Goal: Information Seeking & Learning: Learn about a topic

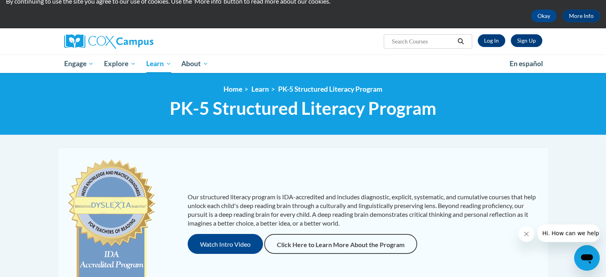
scroll to position [31, 0]
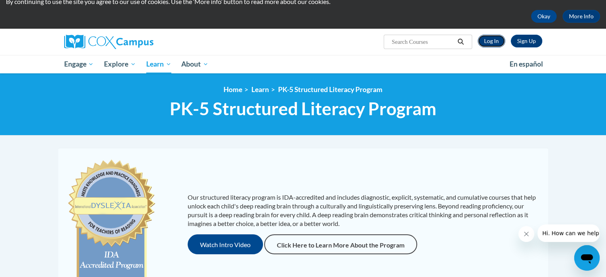
click at [490, 36] on link "Log In" at bounding box center [491, 41] width 27 height 13
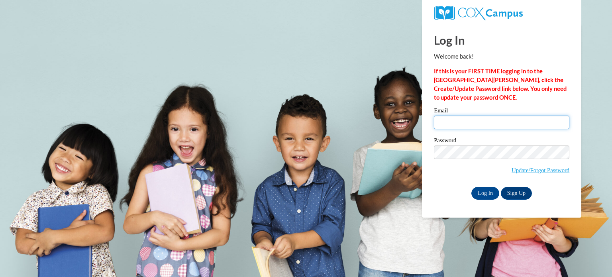
click at [471, 118] on input "Email" at bounding box center [501, 123] width 135 height 14
type input "bstroup@georgiasouthern.edu"
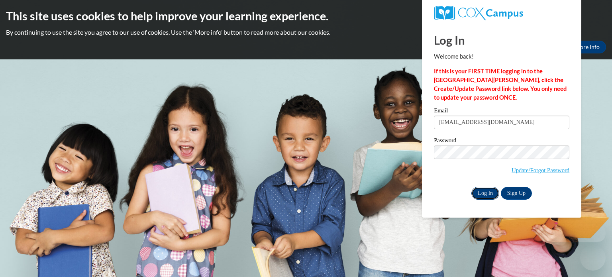
click at [485, 194] on input "Log In" at bounding box center [485, 193] width 28 height 13
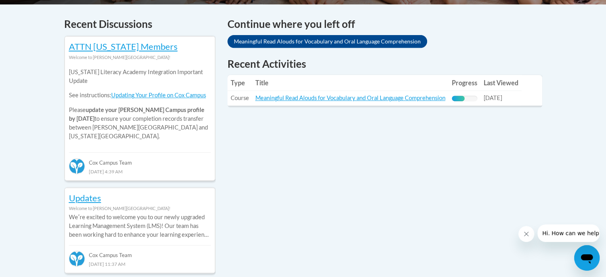
scroll to position [351, 0]
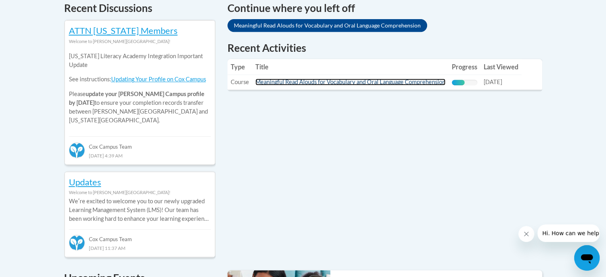
click at [314, 81] on link "Meaningful Read Alouds for Vocabulary and Oral Language Comprehension" at bounding box center [350, 82] width 190 height 7
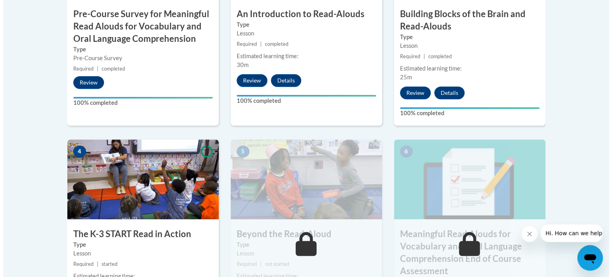
scroll to position [398, 0]
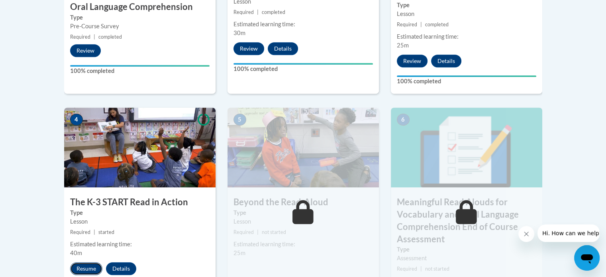
click at [86, 267] on button "Resume" at bounding box center [86, 268] width 32 height 13
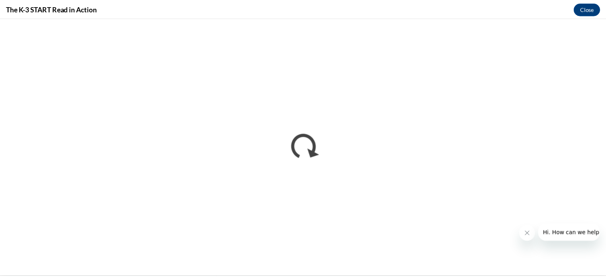
scroll to position [0, 0]
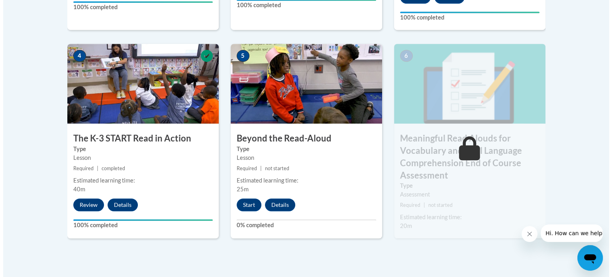
scroll to position [465, 0]
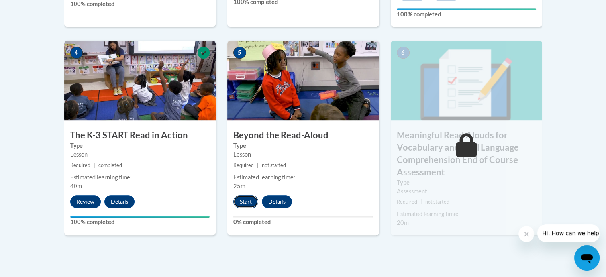
click at [247, 197] on button "Start" at bounding box center [246, 201] width 25 height 13
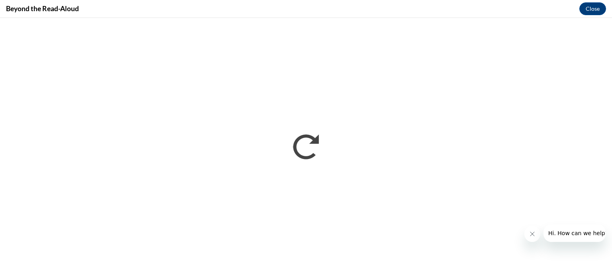
scroll to position [0, 0]
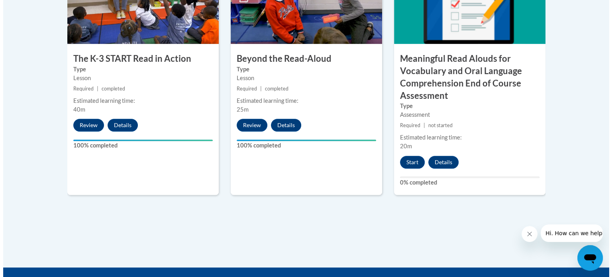
scroll to position [574, 0]
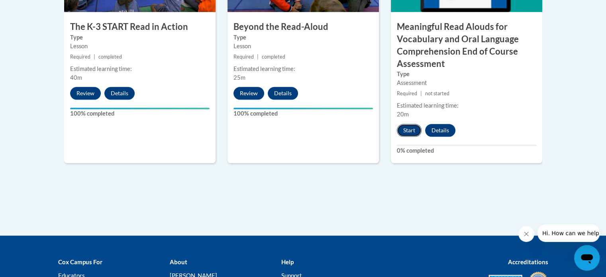
click at [416, 126] on button "Start" at bounding box center [409, 130] width 25 height 13
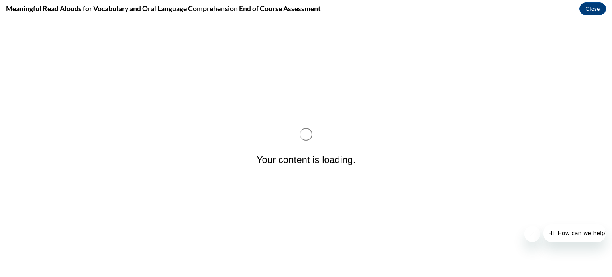
scroll to position [0, 0]
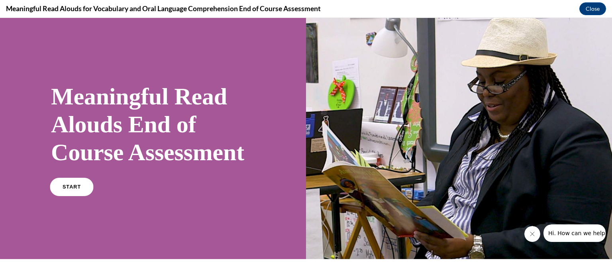
click at [63, 202] on div "START" at bounding box center [153, 190] width 204 height 24
click at [81, 196] on link "START" at bounding box center [71, 187] width 43 height 18
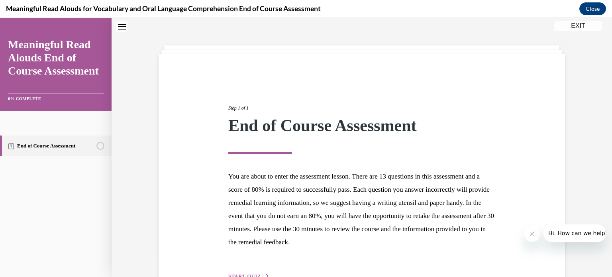
scroll to position [75, 0]
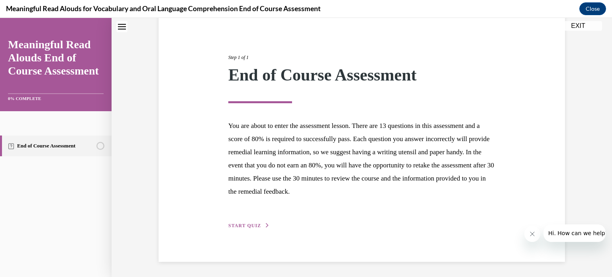
click at [246, 224] on span "START QUIZ" at bounding box center [244, 226] width 33 height 6
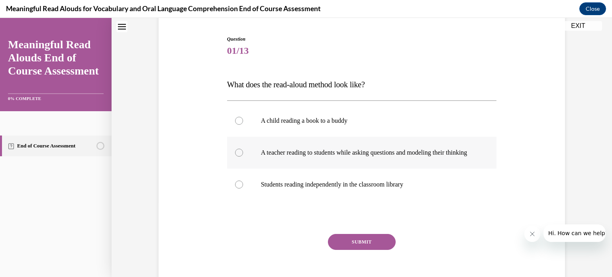
click at [320, 152] on p "A teacher reading to students while asking questions and modeling their thinking" at bounding box center [369, 153] width 216 height 8
click at [243, 152] on input "A teacher reading to students while asking questions and modeling their thinking" at bounding box center [239, 153] width 8 height 8
radio input "true"
click at [356, 245] on button "SUBMIT" at bounding box center [362, 242] width 68 height 16
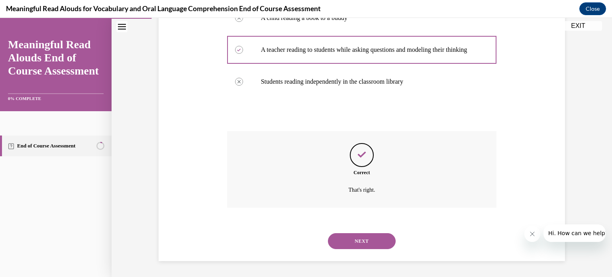
scroll to position [186, 0]
click at [369, 242] on button "NEXT" at bounding box center [362, 241] width 68 height 16
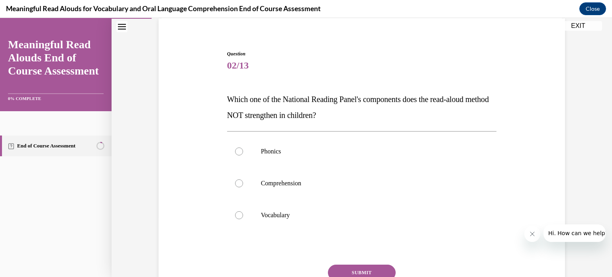
scroll to position [82, 0]
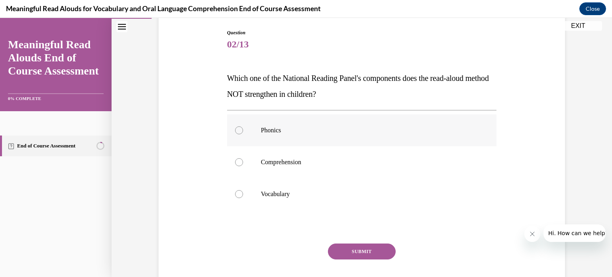
click at [273, 124] on label "Phonics" at bounding box center [362, 130] width 270 height 32
click at [243, 126] on input "Phonics" at bounding box center [239, 130] width 8 height 8
radio input "true"
drag, startPoint x: 360, startPoint y: 248, endPoint x: 344, endPoint y: 259, distance: 19.8
click at [344, 259] on div "SUBMIT" at bounding box center [362, 263] width 270 height 40
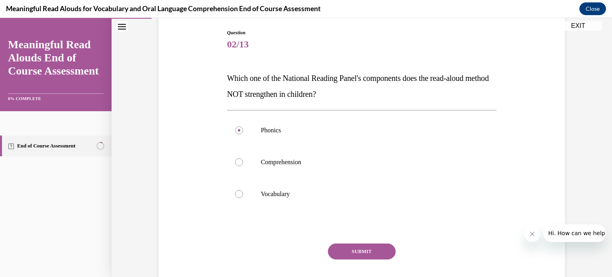
click at [351, 256] on button "SUBMIT" at bounding box center [362, 251] width 68 height 16
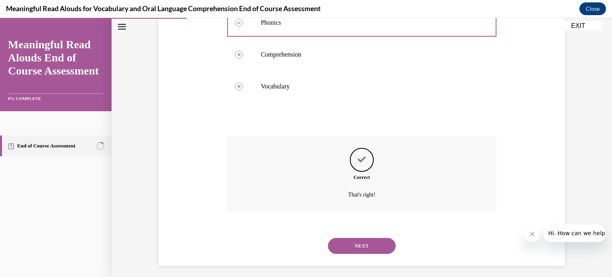
scroll to position [194, 0]
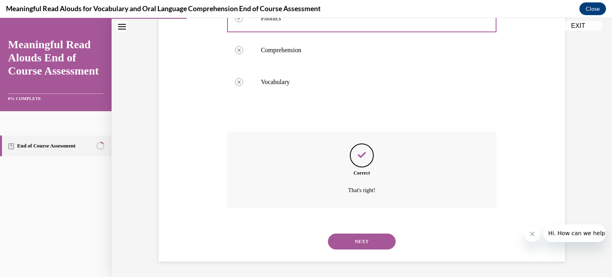
click at [370, 234] on button "NEXT" at bounding box center [362, 242] width 68 height 16
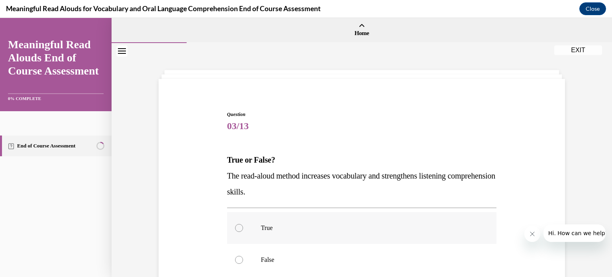
click at [367, 234] on label "True" at bounding box center [362, 228] width 270 height 32
click at [243, 232] on input "True" at bounding box center [239, 228] width 8 height 8
radio input "true"
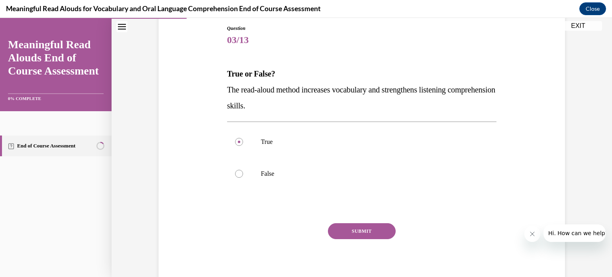
click at [369, 232] on button "SUBMIT" at bounding box center [362, 231] width 68 height 16
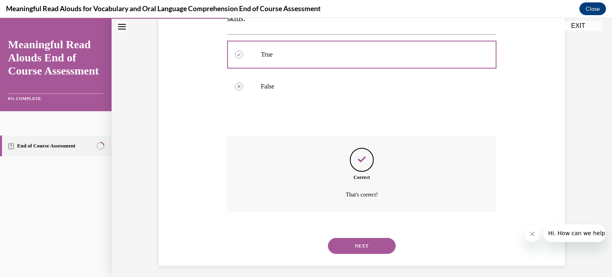
scroll to position [178, 0]
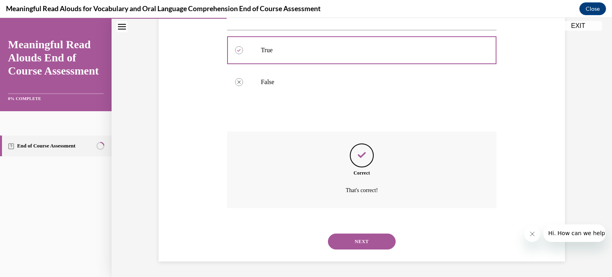
click at [371, 242] on button "NEXT" at bounding box center [362, 242] width 68 height 16
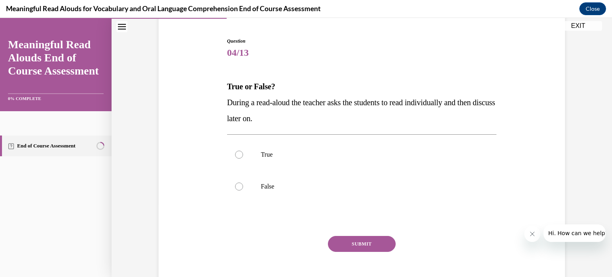
scroll to position [92, 0]
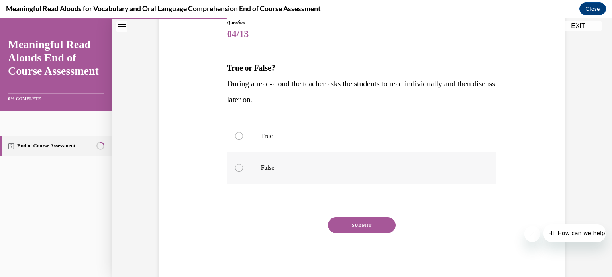
click at [281, 173] on label "False" at bounding box center [362, 168] width 270 height 32
click at [243, 172] on input "False" at bounding box center [239, 168] width 8 height 8
radio input "true"
click at [375, 232] on button "SUBMIT" at bounding box center [362, 225] width 68 height 16
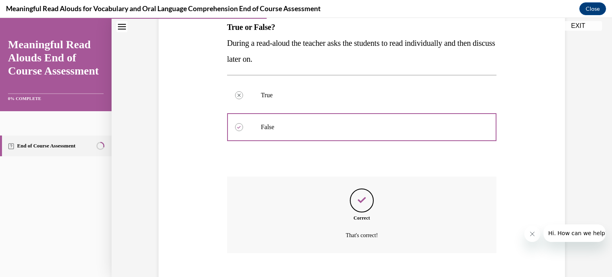
scroll to position [178, 0]
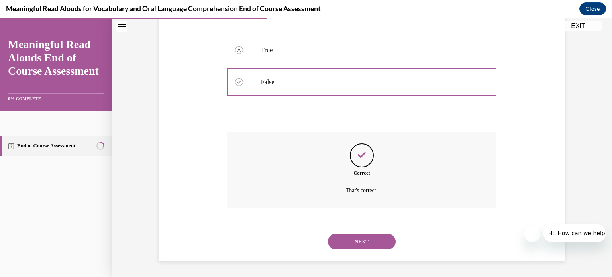
click at [367, 236] on button "NEXT" at bounding box center [362, 242] width 68 height 16
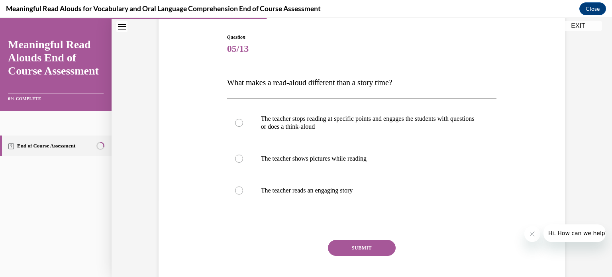
scroll to position [94, 0]
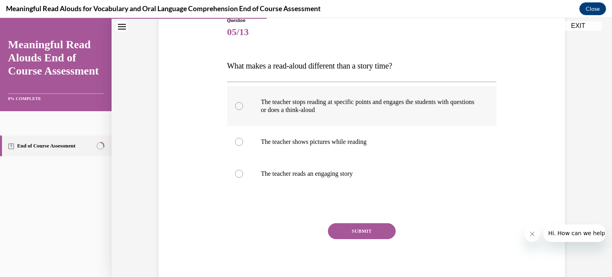
click at [313, 112] on p "The teacher stops reading at specific points and engages the students with ques…" at bounding box center [369, 106] width 216 height 16
click at [243, 110] on input "The teacher stops reading at specific points and engages the students with ques…" at bounding box center [239, 106] width 8 height 8
radio input "true"
click at [359, 225] on button "SUBMIT" at bounding box center [362, 231] width 68 height 16
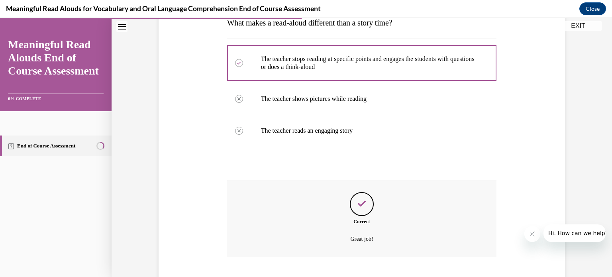
scroll to position [186, 0]
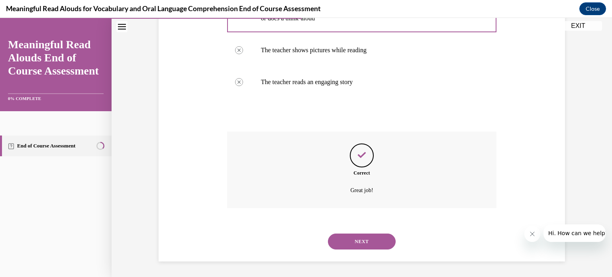
click at [365, 246] on button "NEXT" at bounding box center [362, 242] width 68 height 16
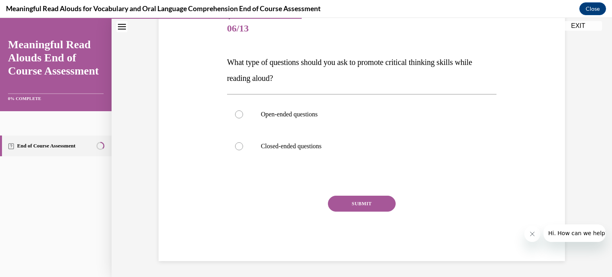
scroll to position [88, 0]
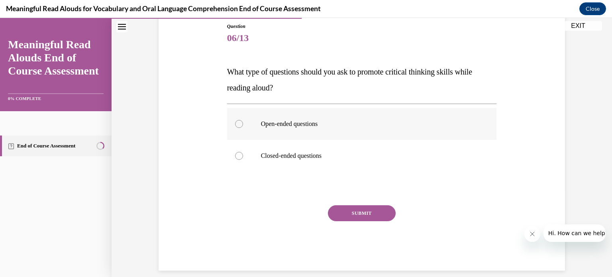
click at [283, 119] on label "Open-ended questions" at bounding box center [362, 124] width 270 height 32
click at [243, 120] on input "Open-ended questions" at bounding box center [239, 124] width 8 height 8
radio input "true"
click at [346, 208] on button "SUBMIT" at bounding box center [362, 213] width 68 height 16
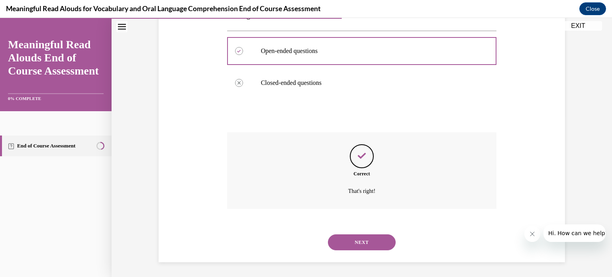
scroll to position [162, 0]
click at [359, 234] on button "NEXT" at bounding box center [362, 242] width 68 height 16
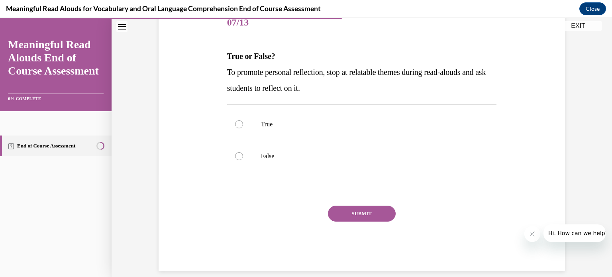
scroll to position [105, 0]
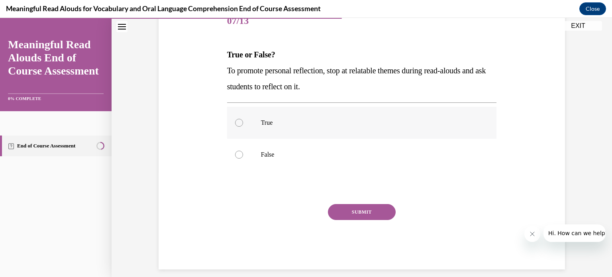
click at [294, 123] on p "True" at bounding box center [369, 123] width 216 height 8
click at [243, 123] on input "True" at bounding box center [239, 123] width 8 height 8
radio input "true"
click at [360, 205] on button "SUBMIT" at bounding box center [362, 212] width 68 height 16
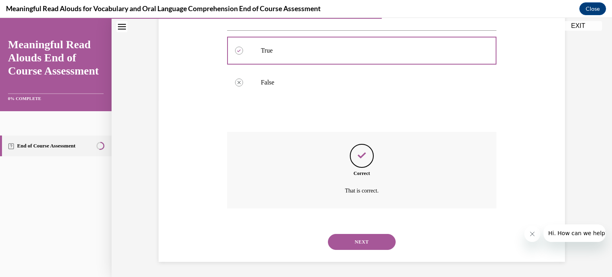
scroll to position [178, 0]
click at [363, 246] on button "NEXT" at bounding box center [362, 242] width 68 height 16
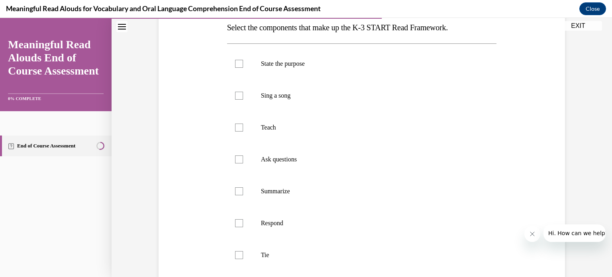
scroll to position [132, 0]
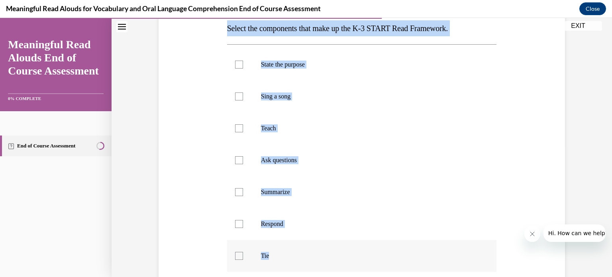
drag, startPoint x: 219, startPoint y: 28, endPoint x: 279, endPoint y: 257, distance: 236.4
click at [279, 257] on div "Question 08/13 Select the components that make up the K-3 START Read Framework.…" at bounding box center [362, 162] width 410 height 415
copy div "Select the components that make up the K-3 START Read Framework. State the purp…"
click at [307, 68] on label "State the purpose" at bounding box center [362, 65] width 270 height 32
click at [243, 68] on input "State the purpose" at bounding box center [239, 65] width 8 height 8
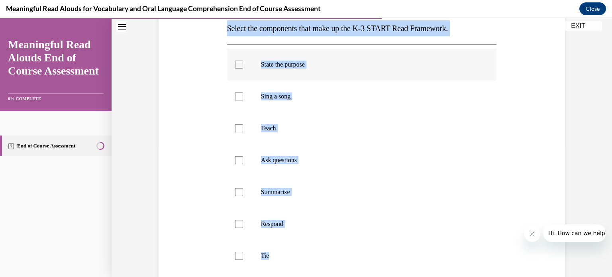
checkbox input "true"
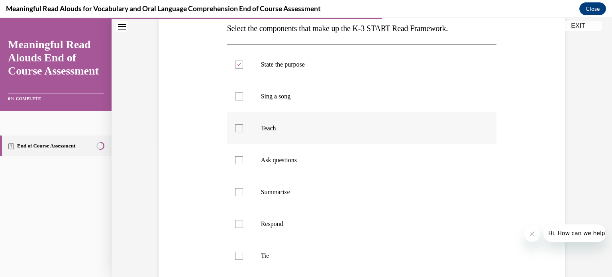
click at [276, 126] on p "Teach" at bounding box center [369, 128] width 216 height 8
click at [243, 126] on input "Teach" at bounding box center [239, 128] width 8 height 8
checkbox input "true"
click at [281, 161] on p "Ask questions" at bounding box center [369, 160] width 216 height 8
click at [243, 161] on input "Ask questions" at bounding box center [239, 160] width 8 height 8
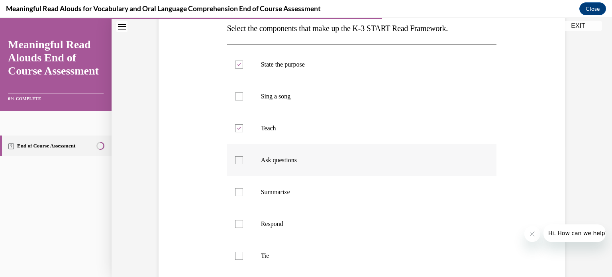
checkbox input "true"
click at [293, 223] on p "Respond" at bounding box center [369, 224] width 216 height 8
click at [243, 223] on input "Respond" at bounding box center [239, 224] width 8 height 8
checkbox input "true"
click at [249, 251] on label "Tie" at bounding box center [362, 256] width 270 height 32
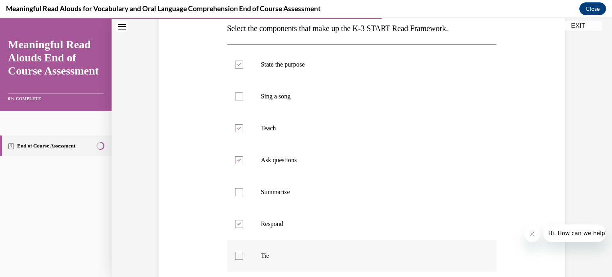
click at [243, 252] on input "Tie" at bounding box center [239, 256] width 8 height 8
checkbox input "true"
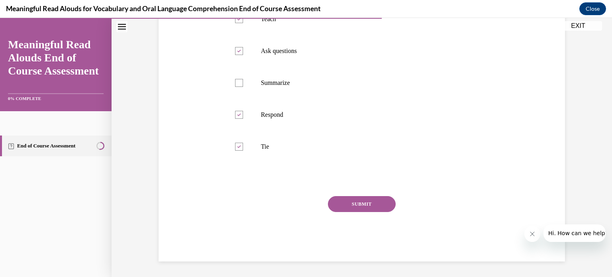
click at [376, 200] on button "SUBMIT" at bounding box center [362, 204] width 68 height 16
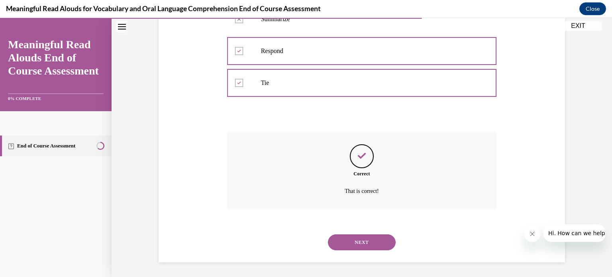
scroll to position [305, 0]
click at [367, 234] on button "NEXT" at bounding box center [362, 242] width 68 height 16
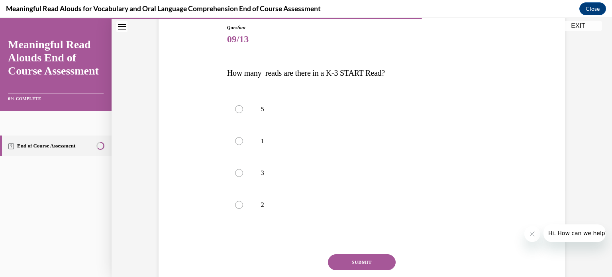
scroll to position [88, 0]
click at [236, 169] on div at bounding box center [239, 172] width 8 height 8
click at [236, 169] on input "3" at bounding box center [239, 172] width 8 height 8
radio input "true"
click at [367, 264] on button "SUBMIT" at bounding box center [362, 261] width 68 height 16
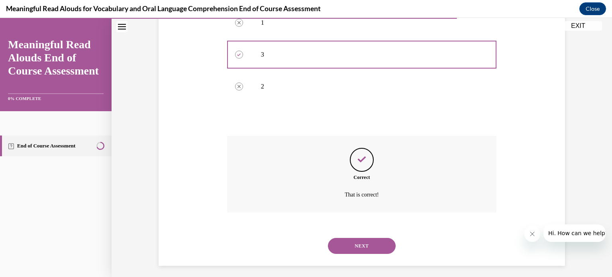
scroll to position [210, 0]
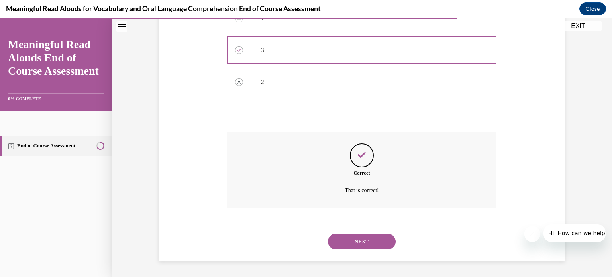
click at [362, 259] on div "SUBMIT NEXT" at bounding box center [362, 240] width 270 height 41
click at [360, 250] on div "NEXT" at bounding box center [362, 242] width 270 height 32
click at [360, 243] on button "NEXT" at bounding box center [362, 242] width 68 height 16
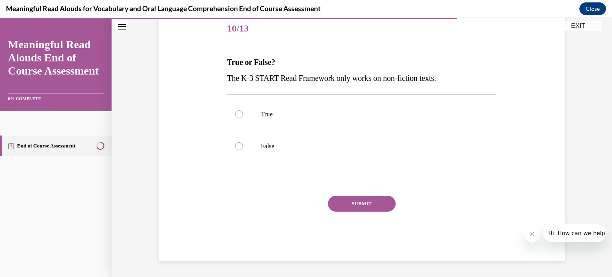
scroll to position [88, 0]
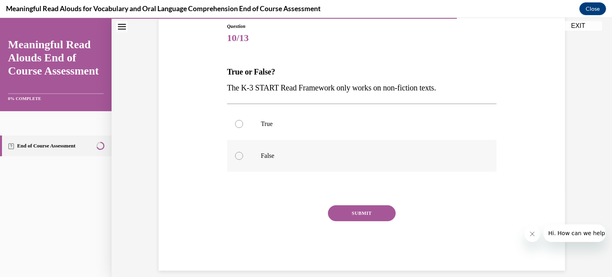
click at [261, 152] on p "False" at bounding box center [369, 156] width 216 height 8
click at [243, 152] on input "False" at bounding box center [239, 156] width 8 height 8
radio input "true"
click at [365, 210] on button "SUBMIT" at bounding box center [362, 213] width 68 height 16
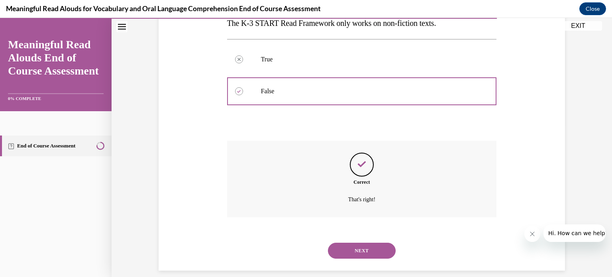
scroll to position [162, 0]
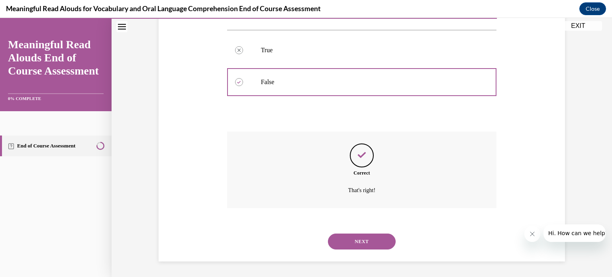
click at [367, 241] on button "NEXT" at bounding box center [362, 242] width 68 height 16
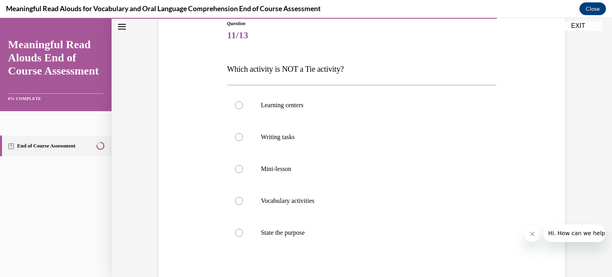
scroll to position [95, 0]
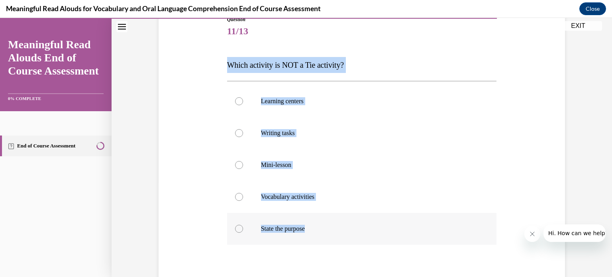
drag, startPoint x: 222, startPoint y: 68, endPoint x: 343, endPoint y: 224, distance: 197.6
click at [343, 224] on div "Question 11/13 Which activity is NOT a Tie activity? Learning centers Writing t…" at bounding box center [362, 174] width 274 height 340
copy div "Which activity is NOT a Tie activity? Learning centers Writing tasks Mini-lesso…"
click at [236, 231] on div at bounding box center [239, 229] width 8 height 8
click at [236, 231] on input "State the purpose" at bounding box center [239, 229] width 8 height 8
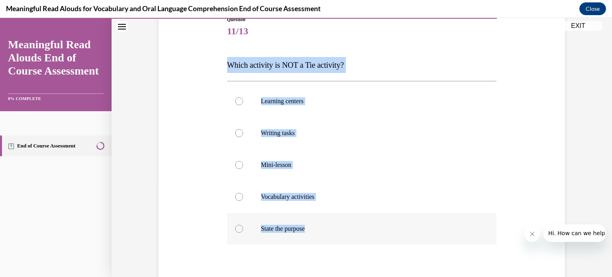
radio input "true"
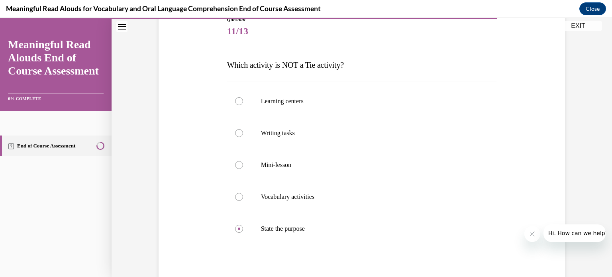
scroll to position [177, 0]
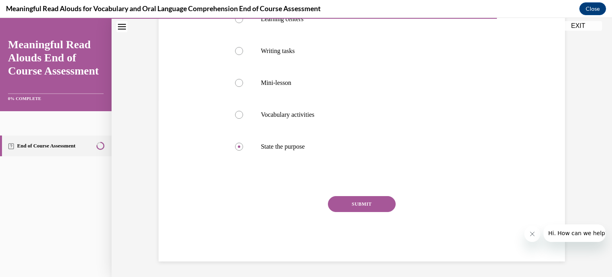
click at [361, 206] on button "SUBMIT" at bounding box center [362, 204] width 68 height 16
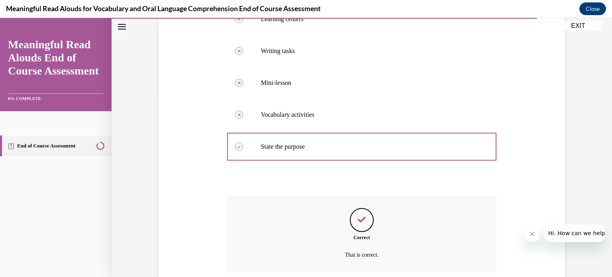
scroll to position [241, 0]
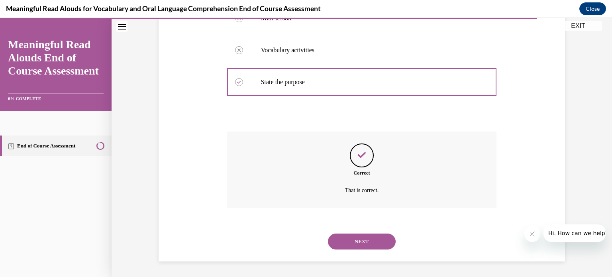
click at [367, 239] on button "NEXT" at bounding box center [362, 242] width 68 height 16
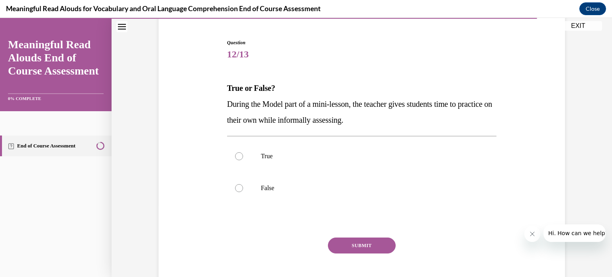
scroll to position [75, 0]
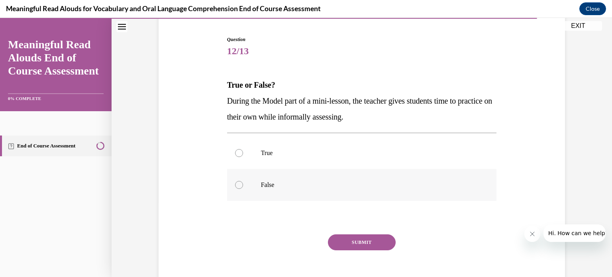
click at [261, 188] on p "False" at bounding box center [369, 185] width 216 height 8
click at [243, 188] on input "False" at bounding box center [239, 185] width 8 height 8
radio input "true"
click at [349, 250] on div "SUBMIT" at bounding box center [362, 254] width 270 height 40
click at [370, 240] on button "SUBMIT" at bounding box center [362, 242] width 68 height 16
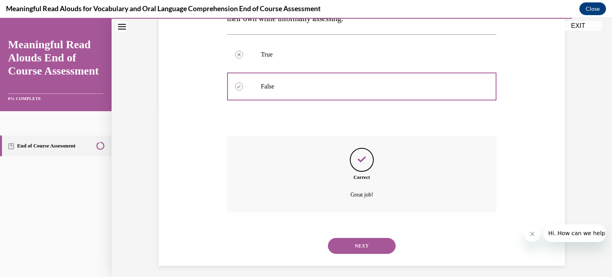
scroll to position [178, 0]
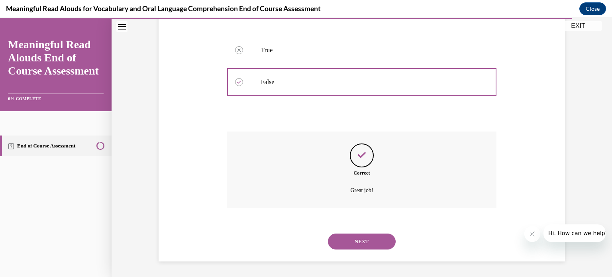
click at [360, 237] on button "NEXT" at bounding box center [362, 242] width 68 height 16
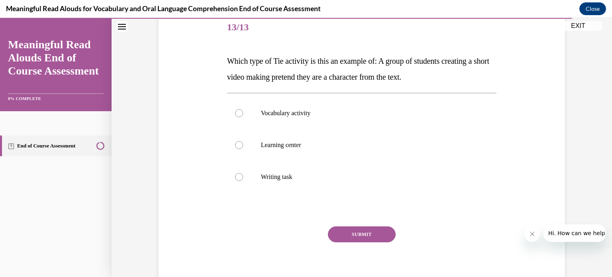
scroll to position [99, 0]
click at [275, 146] on p "Learning center" at bounding box center [369, 145] width 216 height 8
click at [243, 146] on input "Learning center" at bounding box center [239, 145] width 8 height 8
radio input "true"
click at [351, 221] on div "Question 13/13 Which type of Tie activity is this an example of: A group of stu…" at bounding box center [362, 152] width 270 height 280
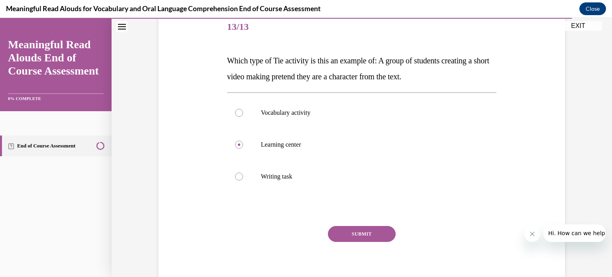
click at [359, 233] on button "SUBMIT" at bounding box center [362, 234] width 68 height 16
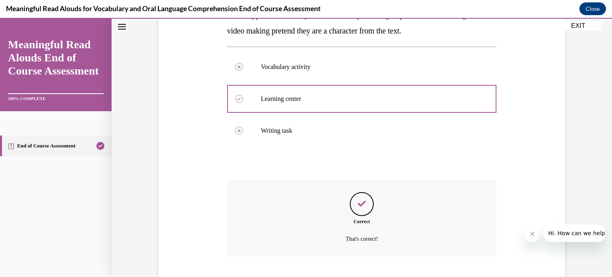
scroll to position [194, 0]
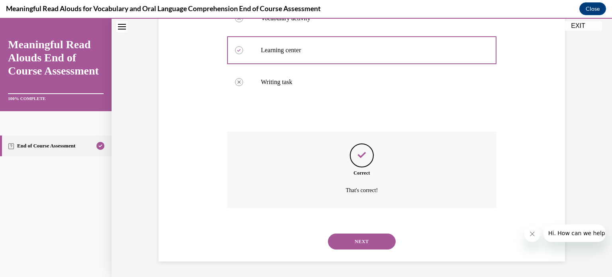
click at [361, 243] on button "NEXT" at bounding box center [362, 242] width 68 height 16
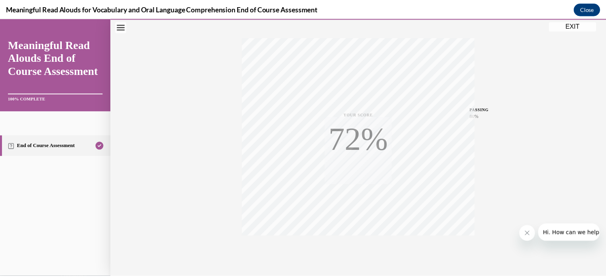
scroll to position [149, 0]
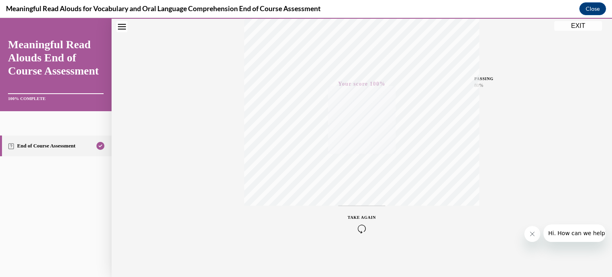
click at [583, 27] on button "EXIT" at bounding box center [578, 26] width 48 height 10
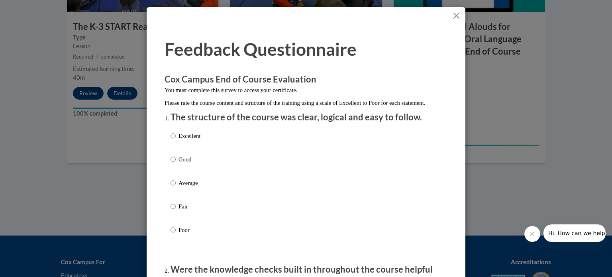
click at [457, 19] on button "Close" at bounding box center [456, 16] width 10 height 10
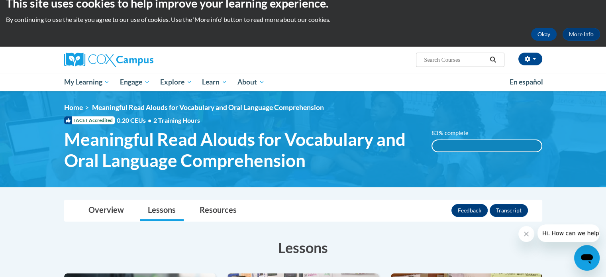
scroll to position [0, 0]
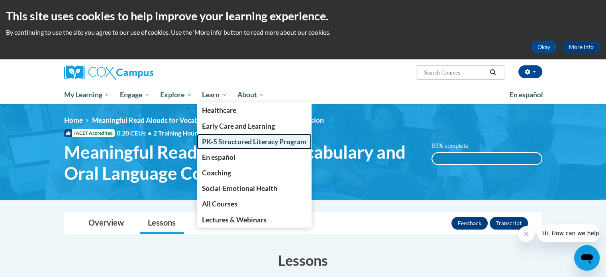
click at [228, 145] on span "PK-5 Structured Literacy Program" at bounding box center [254, 141] width 104 height 8
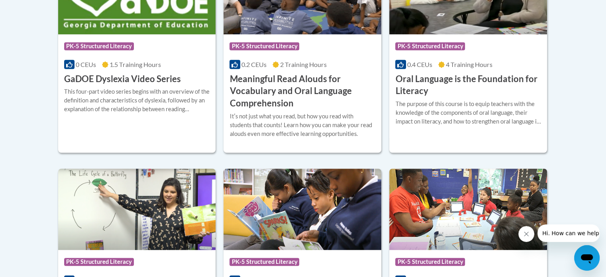
scroll to position [615, 0]
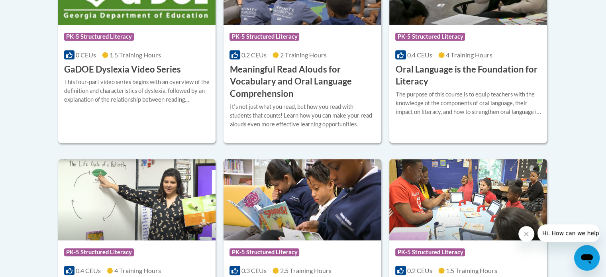
click at [451, 102] on div "The purpose of this course is to equip teachers with the knowledge of the compo…" at bounding box center [468, 103] width 146 height 26
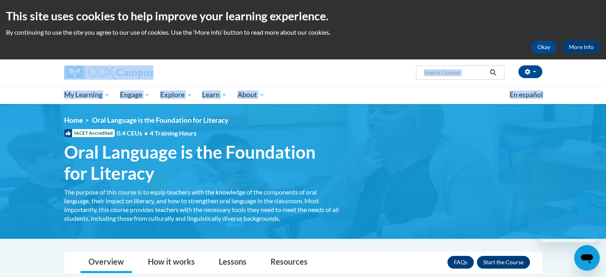
drag, startPoint x: 605, startPoint y: 55, endPoint x: 606, endPoint y: 100, distance: 45.0
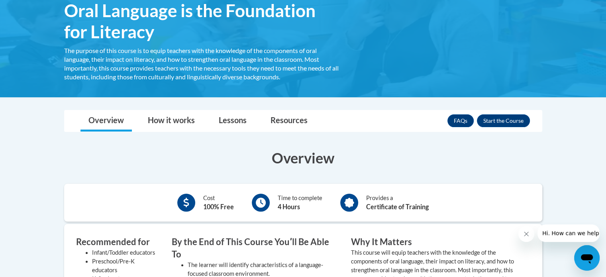
scroll to position [150, 0]
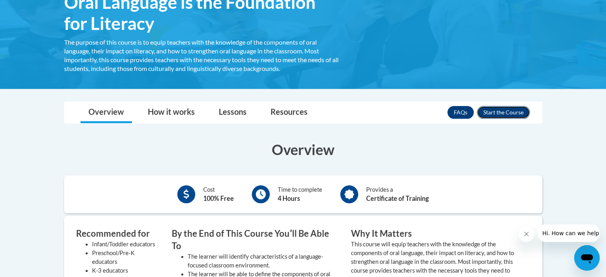
click at [500, 115] on button "Enroll" at bounding box center [503, 112] width 53 height 13
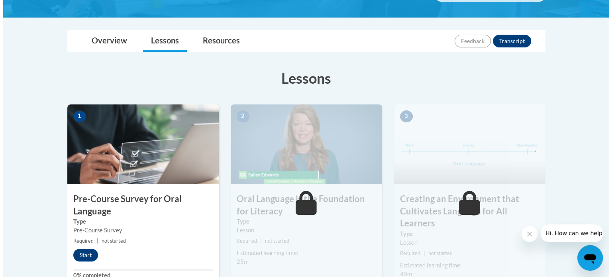
scroll to position [175, 0]
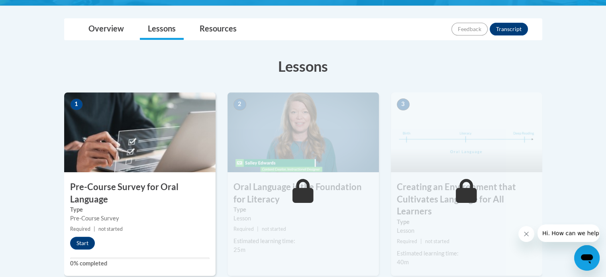
click at [117, 153] on img at bounding box center [139, 132] width 151 height 80
click at [86, 250] on div "1 Pre-Course Survey for Oral Language Type Pre-Course Survey Required | not sta…" at bounding box center [139, 183] width 151 height 183
click at [84, 245] on button "Start" at bounding box center [82, 243] width 25 height 13
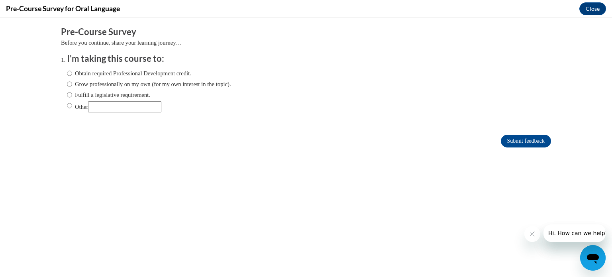
scroll to position [0, 0]
click at [108, 93] on label "Fulfill a legislative requirement." at bounding box center [108, 94] width 83 height 9
click at [72, 93] on input "Fulfill a legislative requirement." at bounding box center [69, 94] width 5 height 9
radio input "true"
click at [102, 69] on label "Obtain required Professional Development credit." at bounding box center [129, 73] width 124 height 9
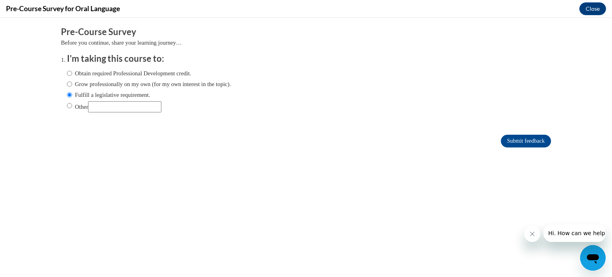
click at [72, 69] on input "Obtain required Professional Development credit." at bounding box center [69, 73] width 5 height 9
radio input "true"
click at [114, 93] on label "Fulfill a legislative requirement." at bounding box center [108, 94] width 83 height 9
click at [72, 93] on input "Fulfill a legislative requirement." at bounding box center [69, 94] width 5 height 9
radio input "true"
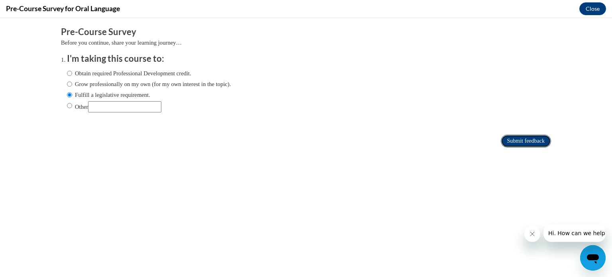
click at [509, 144] on input "Submit feedback" at bounding box center [526, 141] width 50 height 13
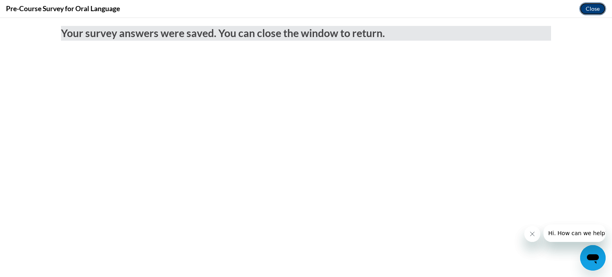
click at [588, 11] on button "Close" at bounding box center [592, 8] width 27 height 13
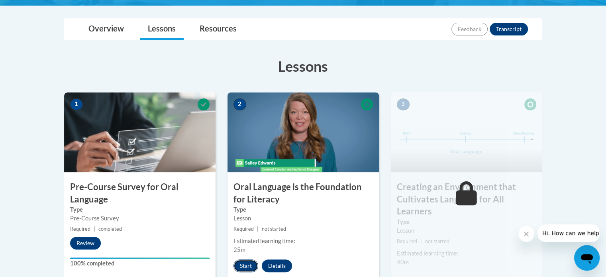
click at [249, 263] on button "Start" at bounding box center [246, 265] width 25 height 13
